Goal: Information Seeking & Learning: Learn about a topic

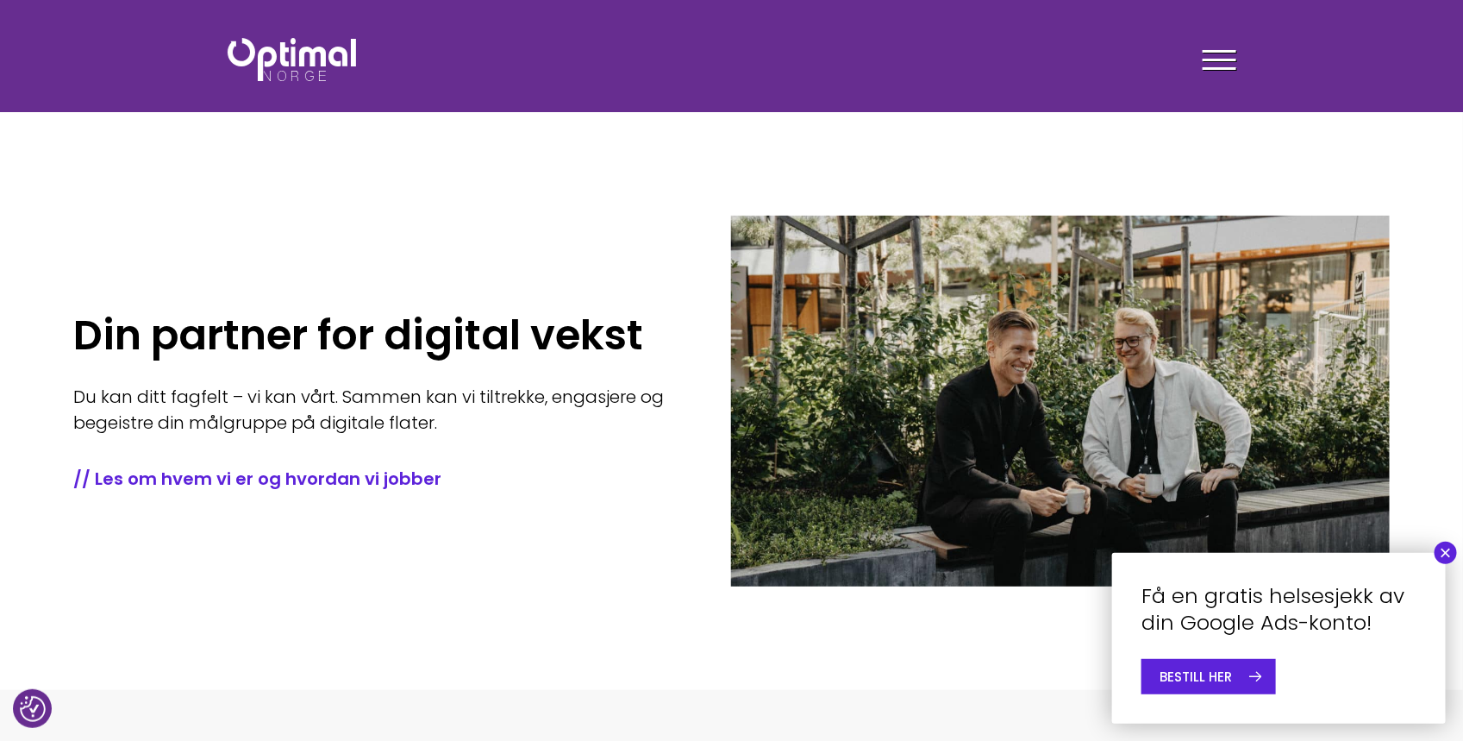
click at [1241, 62] on div "Tjenester Menneskene Om oss Kontakt oss Kundecaser Artikler Ledige stillinger F…" at bounding box center [990, 59] width 517 height 50
click at [1228, 59] on span at bounding box center [1220, 60] width 34 height 3
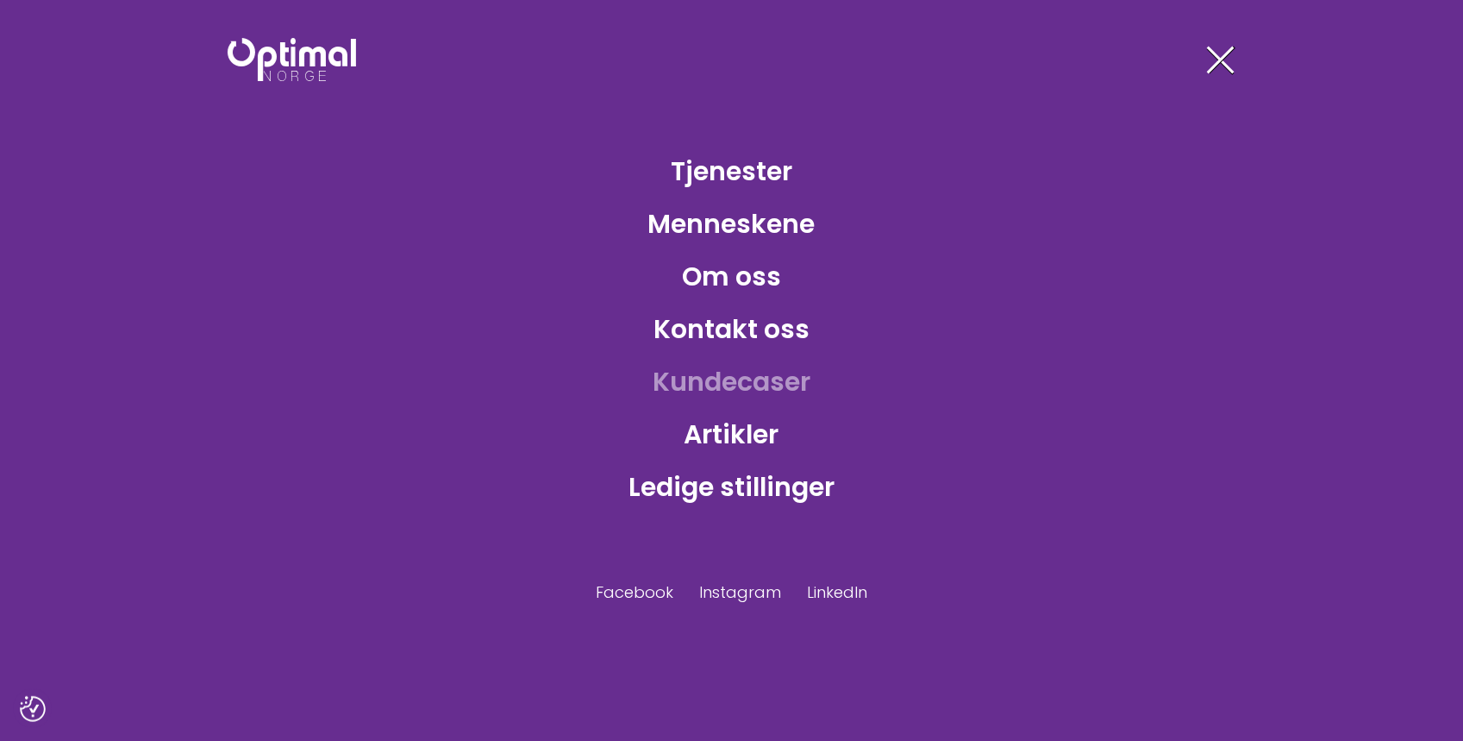
click at [744, 394] on link "Kundecaser" at bounding box center [731, 382] width 185 height 56
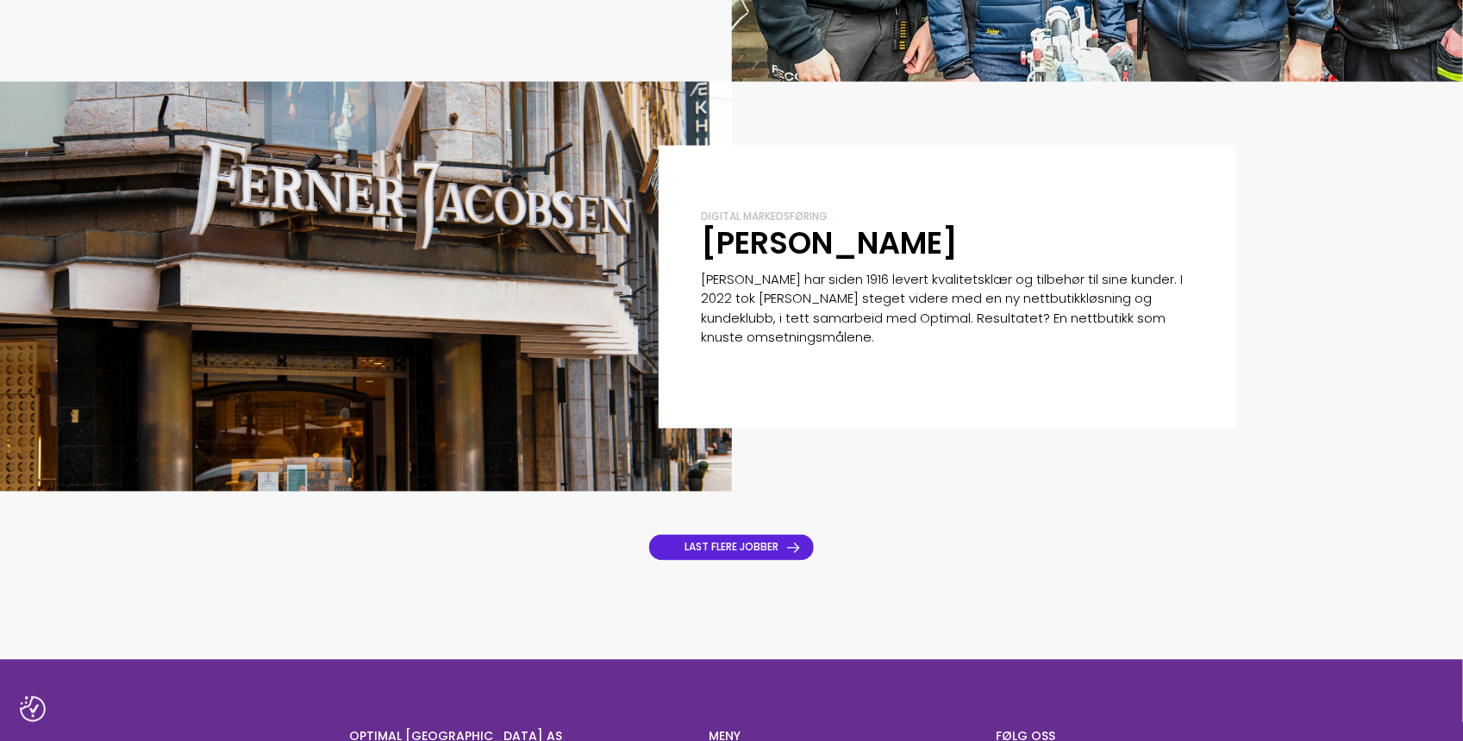
scroll to position [1270, 0]
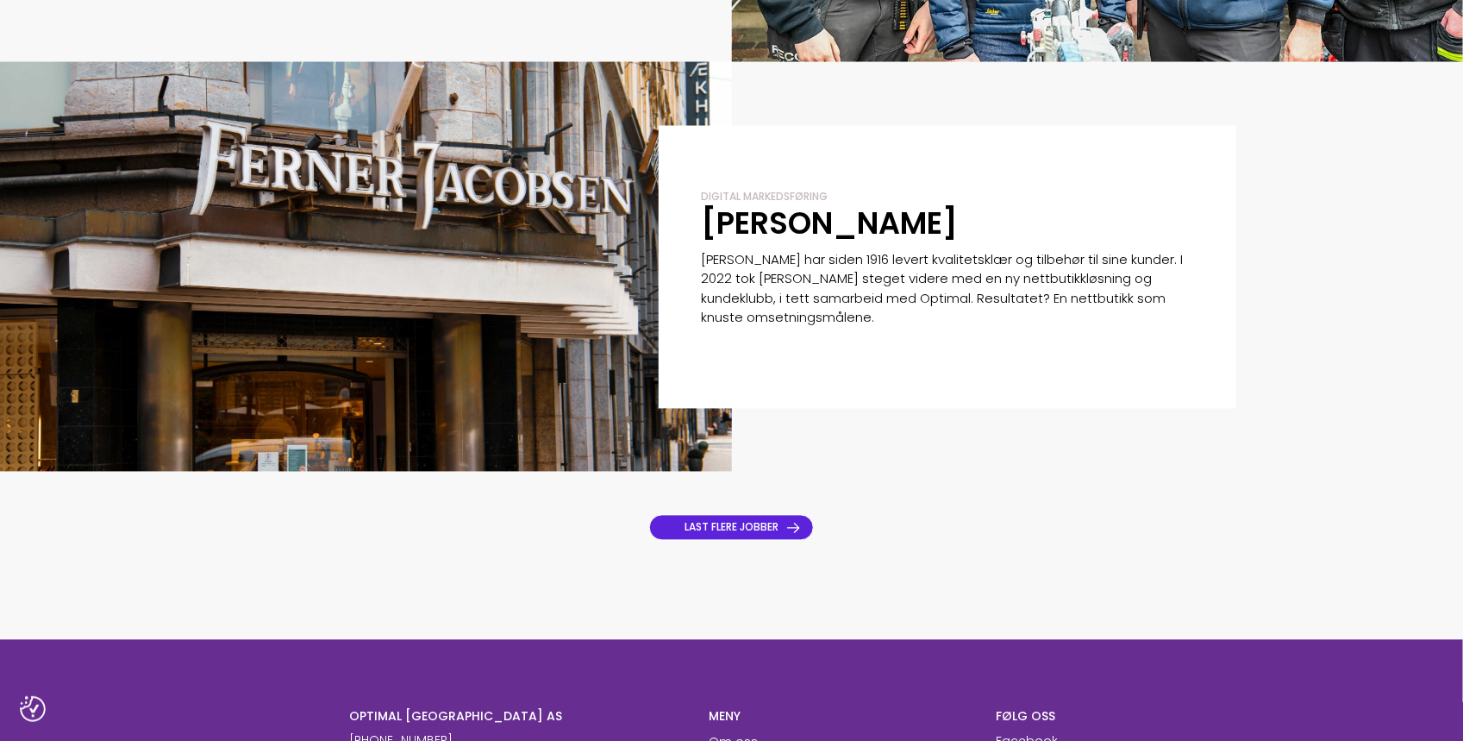
click at [810, 533] on link "LAST FLERE JOBBER" at bounding box center [731, 528] width 165 height 26
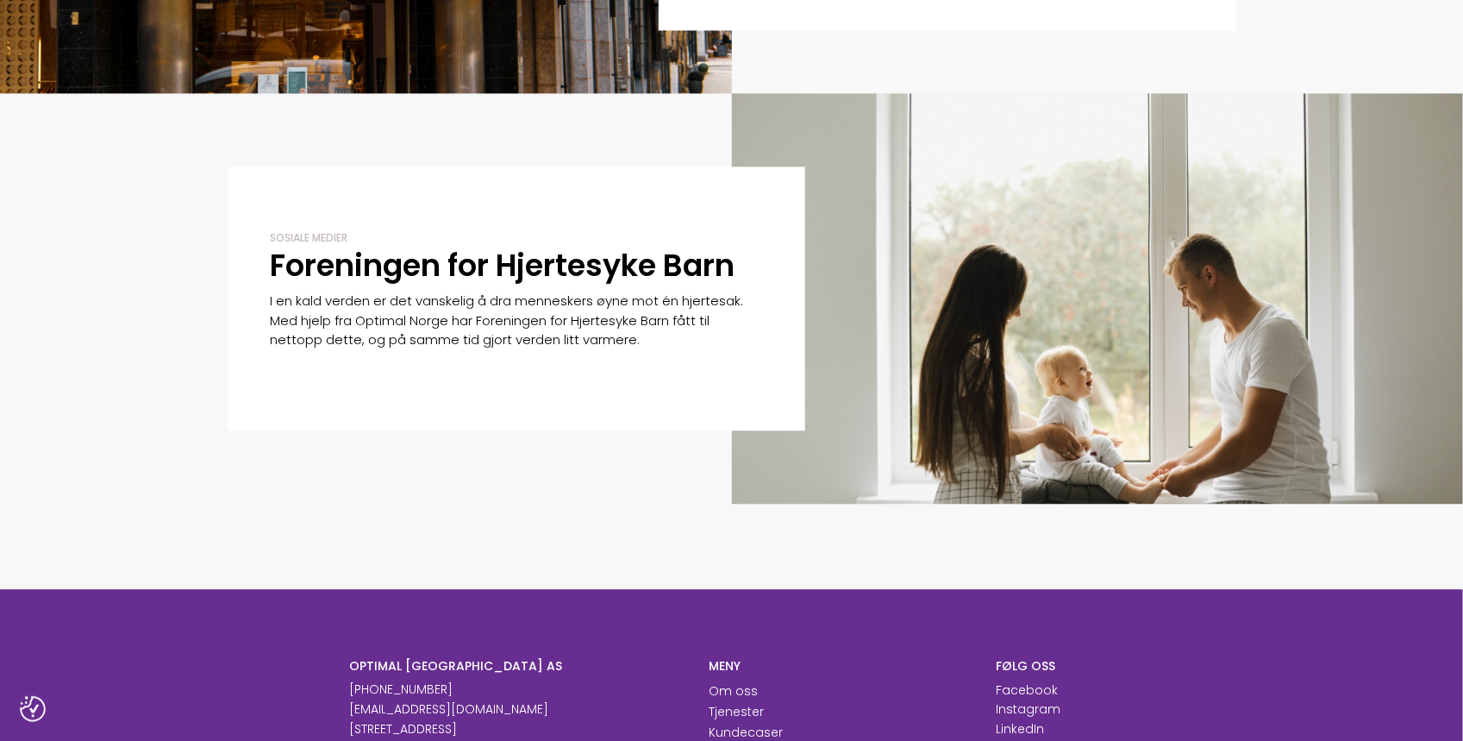
scroll to position [1781, 0]
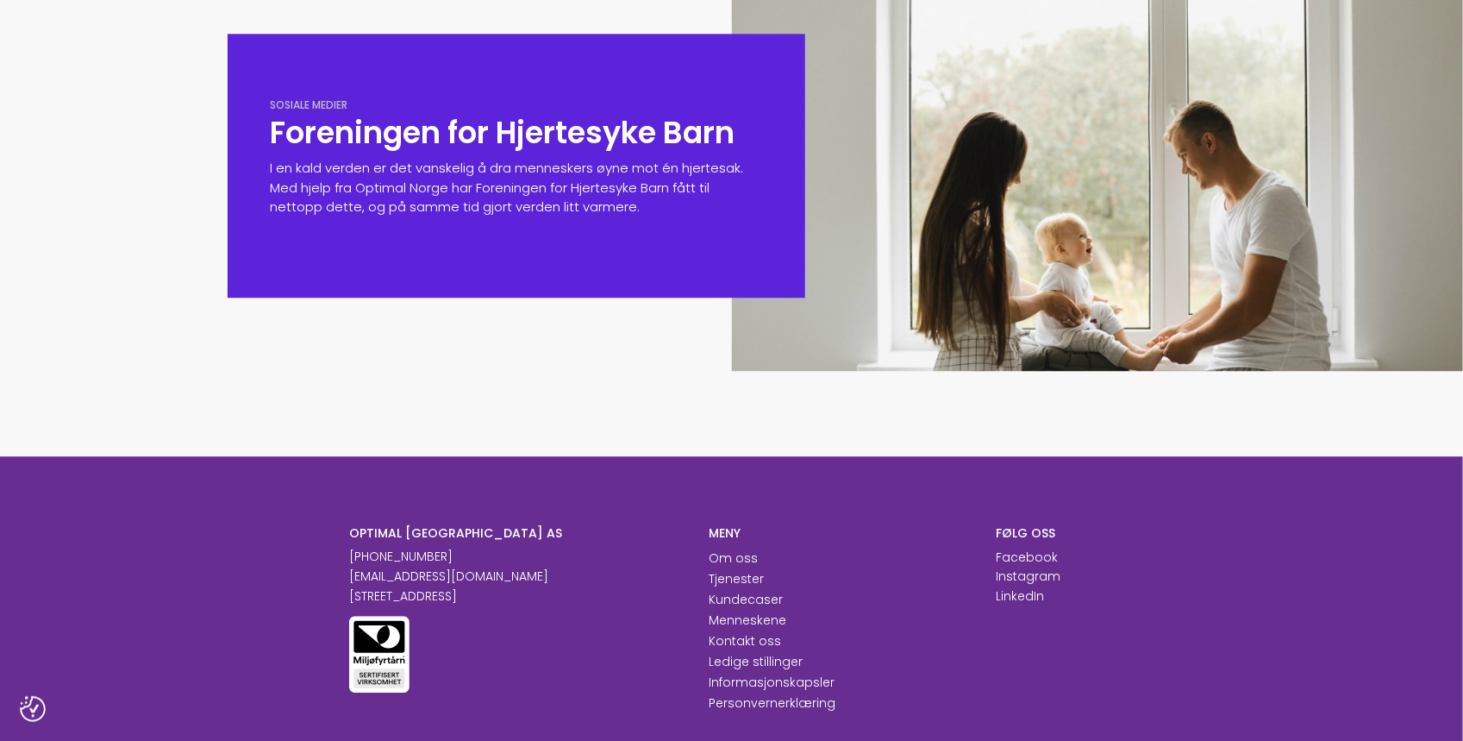
click at [482, 175] on p "I en kald verden er det vanskelig å dra menneskers øyne mot én hjertesak. Med h…" at bounding box center [516, 188] width 491 height 59
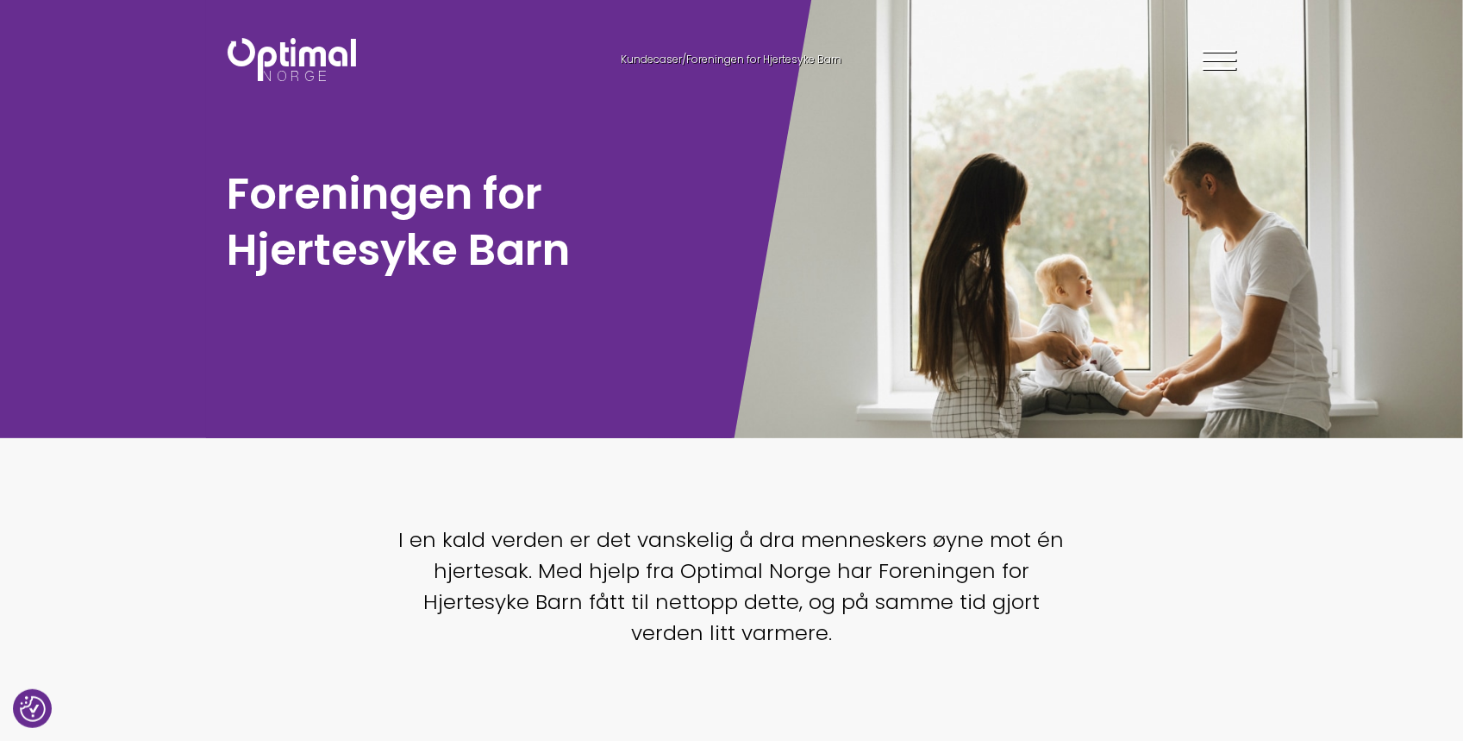
scroll to position [26, 0]
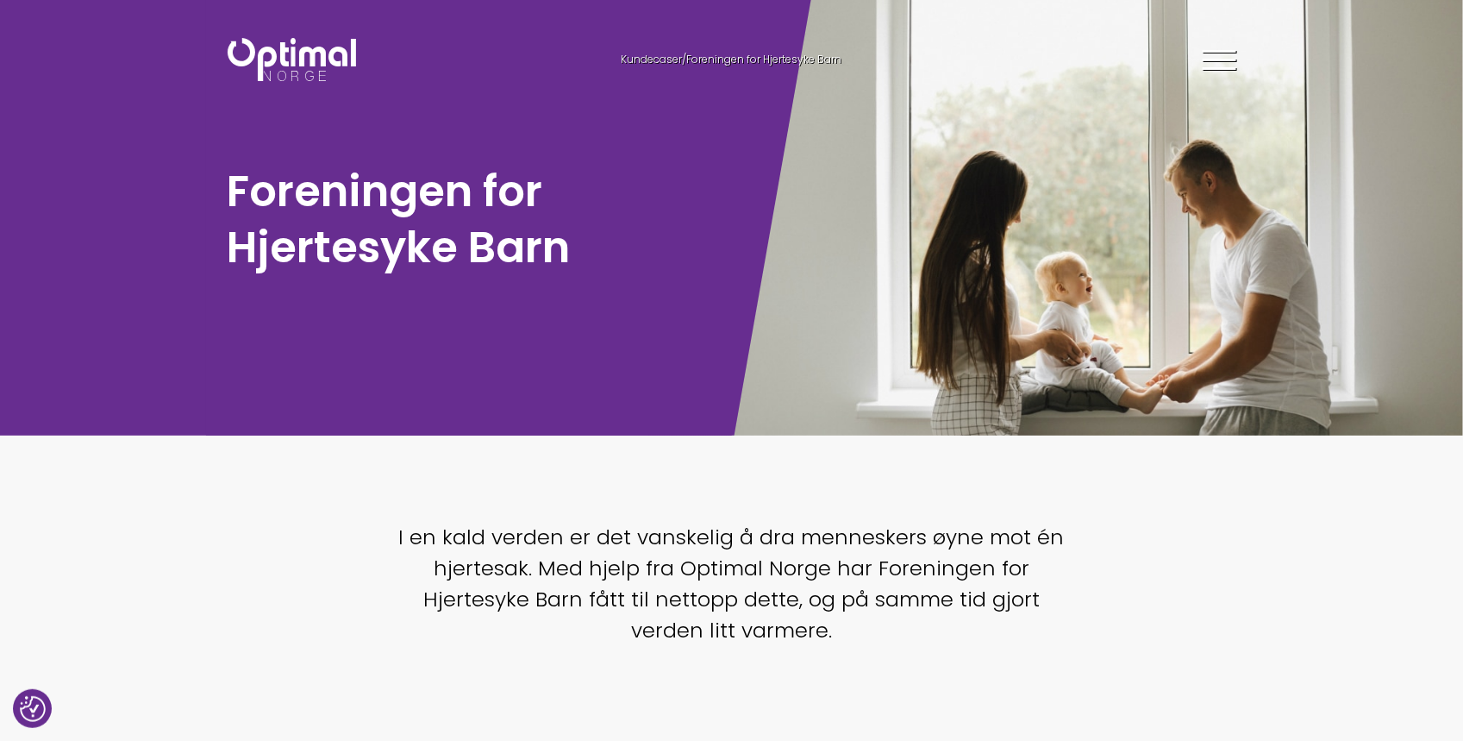
click at [575, 237] on h1 "Foreningen for Hjertesyke Barn" at bounding box center [476, 219] width 496 height 112
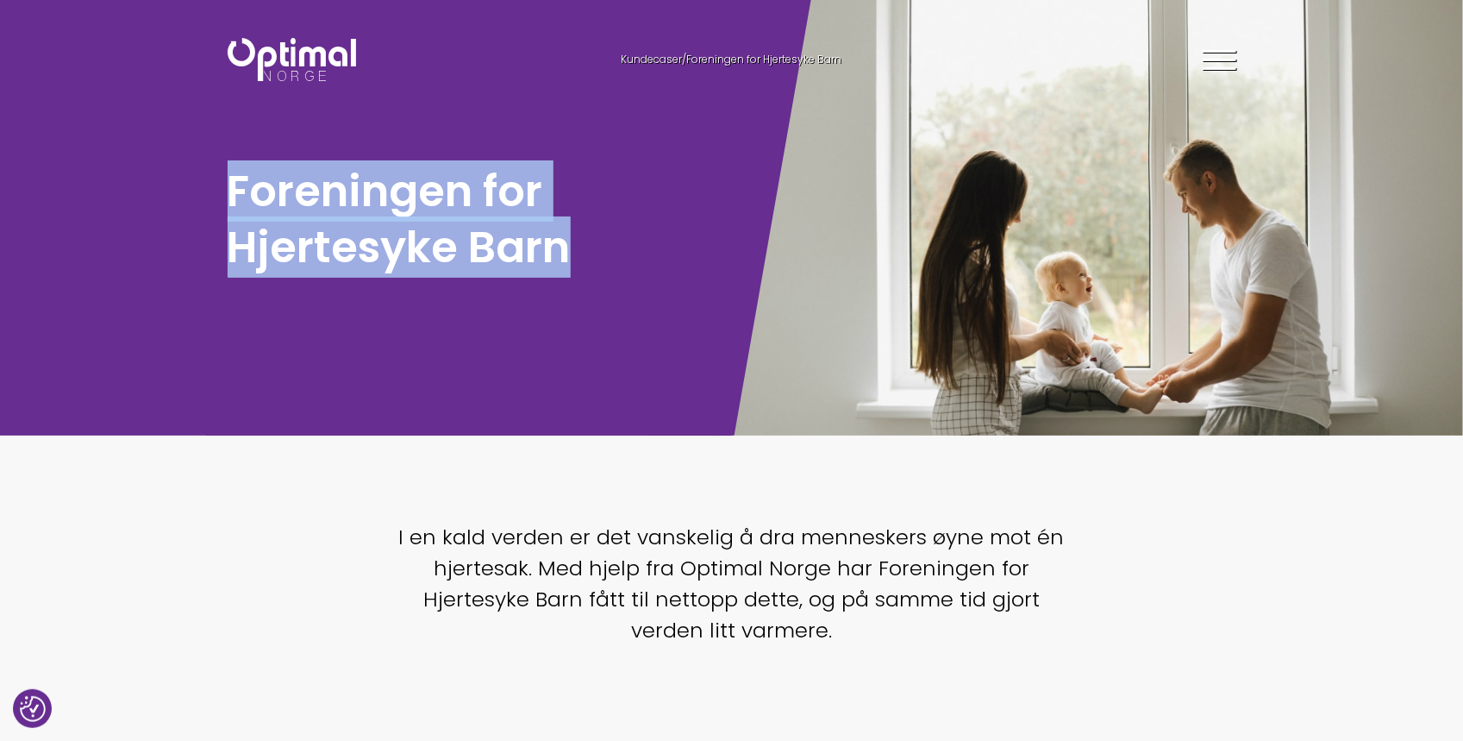
drag, startPoint x: 573, startPoint y: 252, endPoint x: 221, endPoint y: 188, distance: 357.5
click at [221, 188] on div "Foreningen for Hjertesyke Barn" at bounding box center [469, 222] width 509 height 119
copy h1 "Foreningen for Hjertesyke Barn"
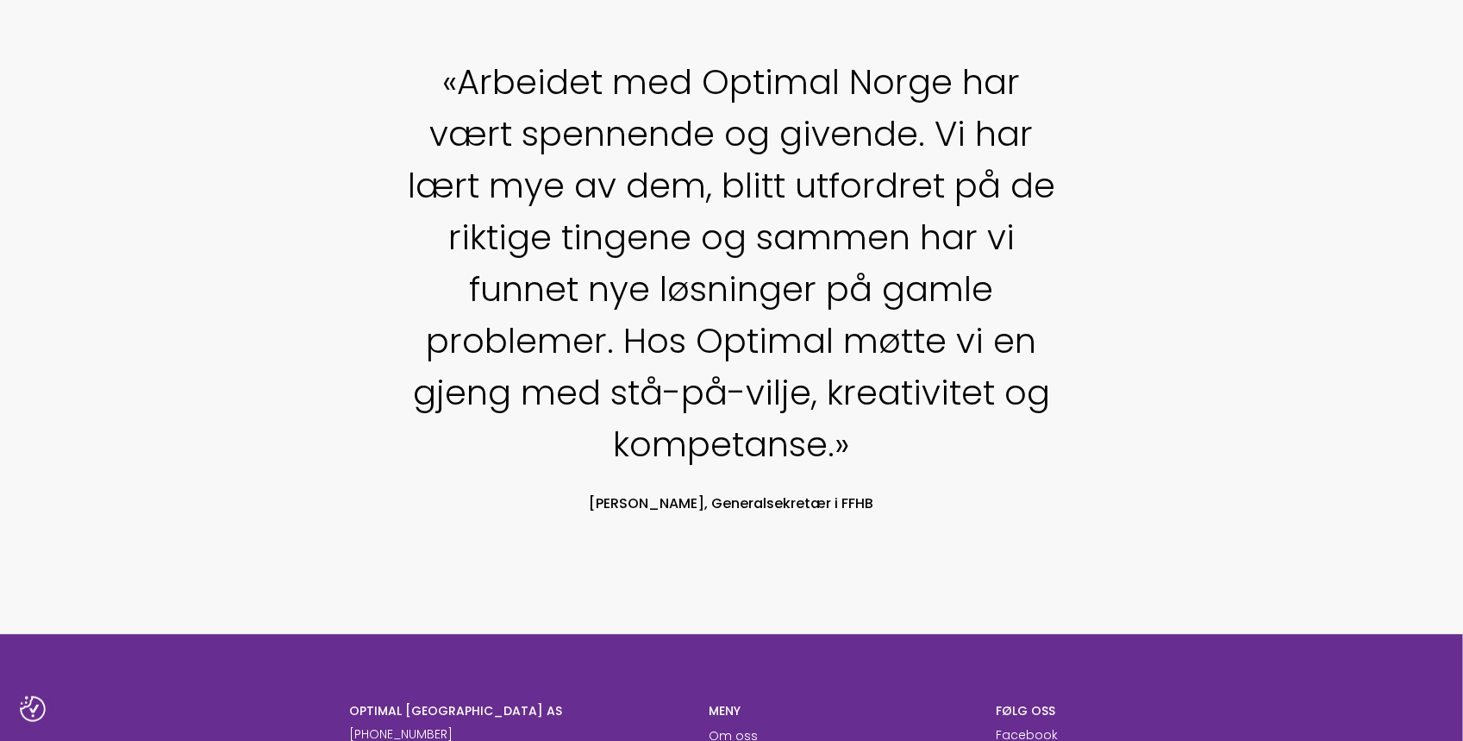
scroll to position [1812, 0]
